Goal: Transaction & Acquisition: Purchase product/service

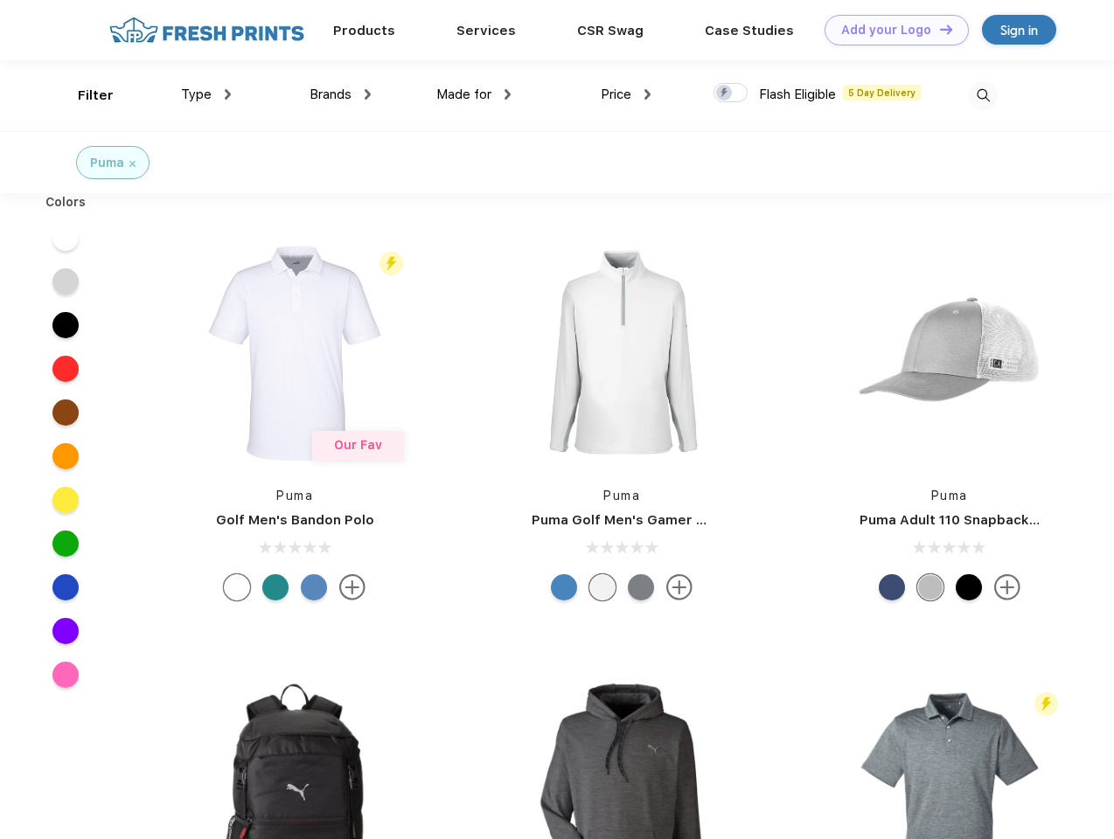
click at [890, 30] on link "Add your Logo Design Tool" at bounding box center [896, 30] width 144 height 31
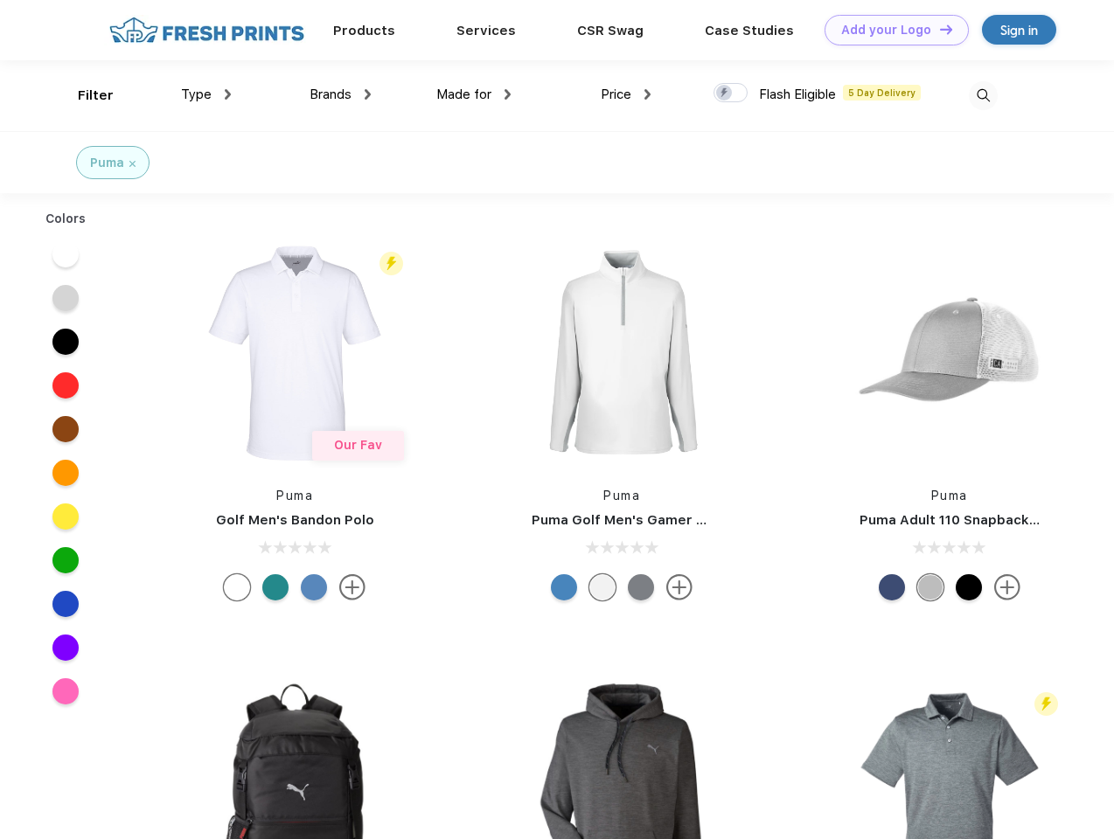
click at [0, 0] on div "Design Tool" at bounding box center [0, 0] width 0 height 0
click at [938, 29] on link "Add your Logo Design Tool" at bounding box center [896, 30] width 144 height 31
click at [84, 95] on div "Filter" at bounding box center [96, 96] width 36 height 20
click at [206, 94] on span "Type" at bounding box center [196, 95] width 31 height 16
click at [340, 94] on span "Brands" at bounding box center [330, 95] width 42 height 16
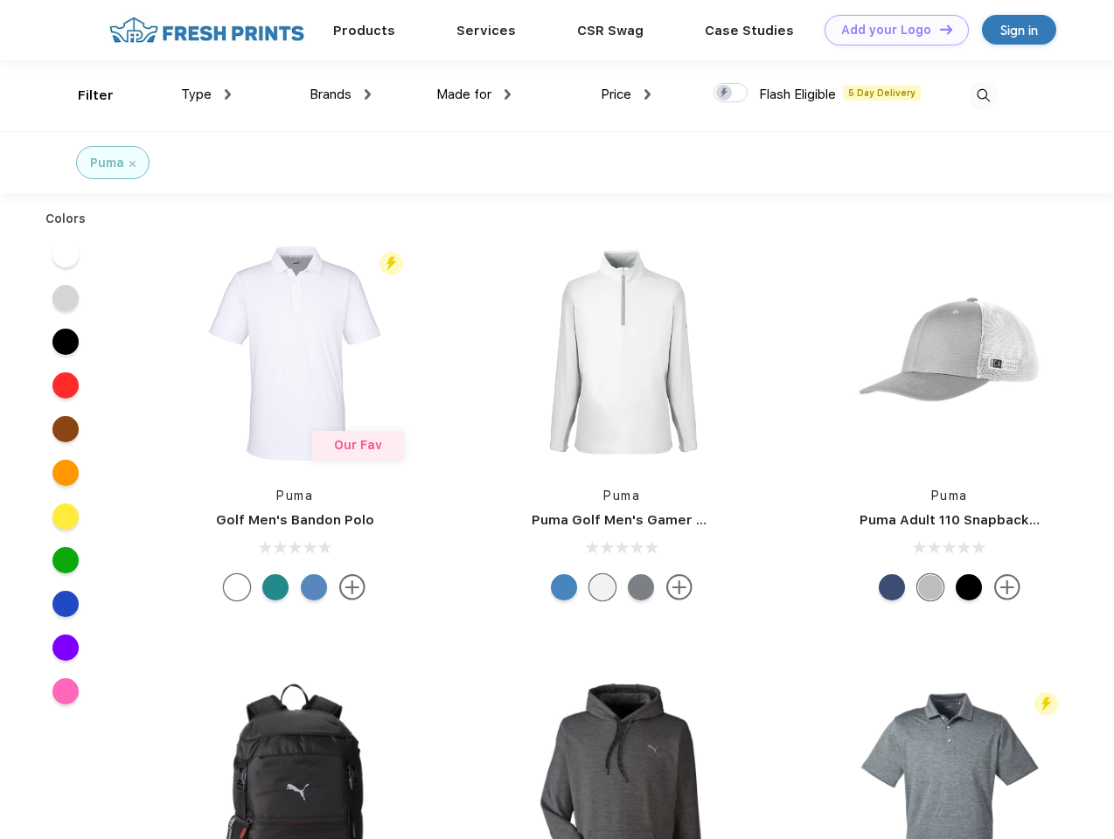
click at [474, 94] on span "Made for" at bounding box center [463, 95] width 55 height 16
click at [626, 94] on span "Price" at bounding box center [616, 95] width 31 height 16
click at [731, 94] on div at bounding box center [730, 92] width 34 height 19
click at [725, 94] on input "checkbox" at bounding box center [718, 87] width 11 height 11
click at [983, 95] on img at bounding box center [983, 95] width 29 height 29
